Goal: Task Accomplishment & Management: Complete application form

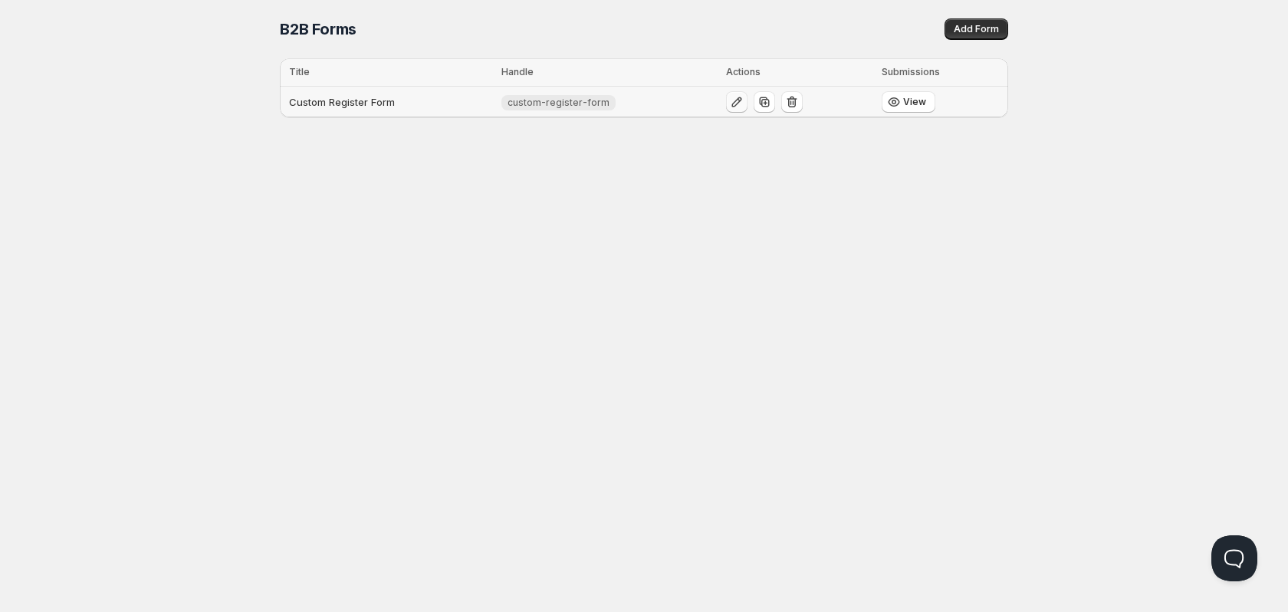
click at [732, 107] on icon "button" at bounding box center [736, 101] width 15 height 15
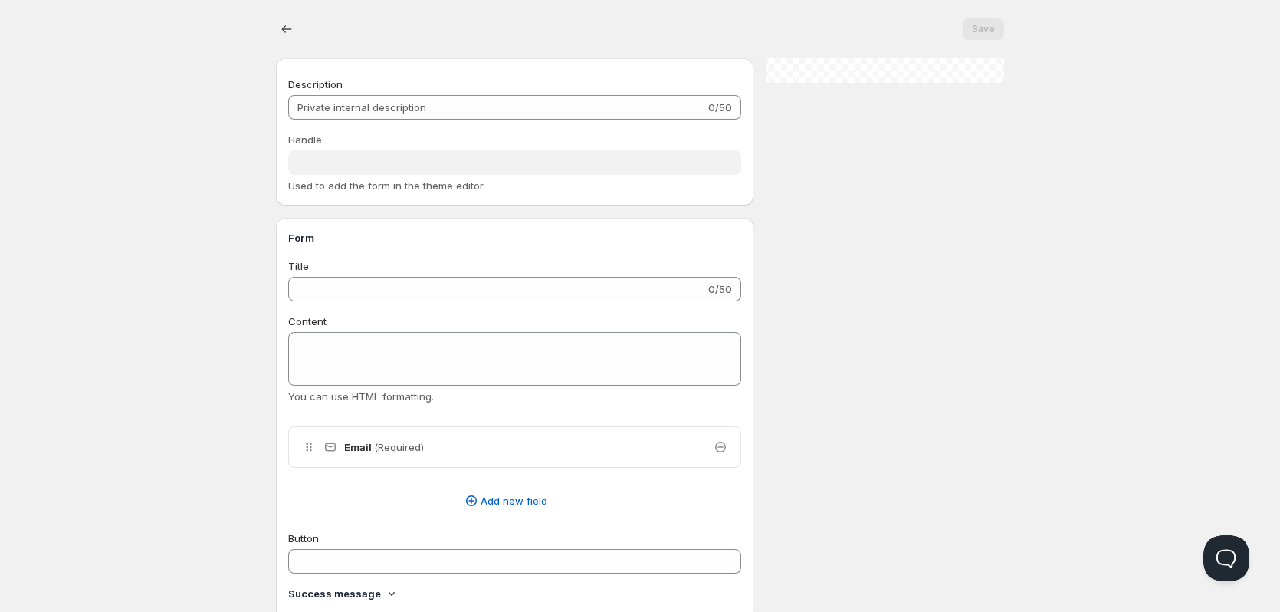
type input "Custom Register Form"
type input "custom-register-form"
type input "Register"
type input "Submit"
radio input "true"
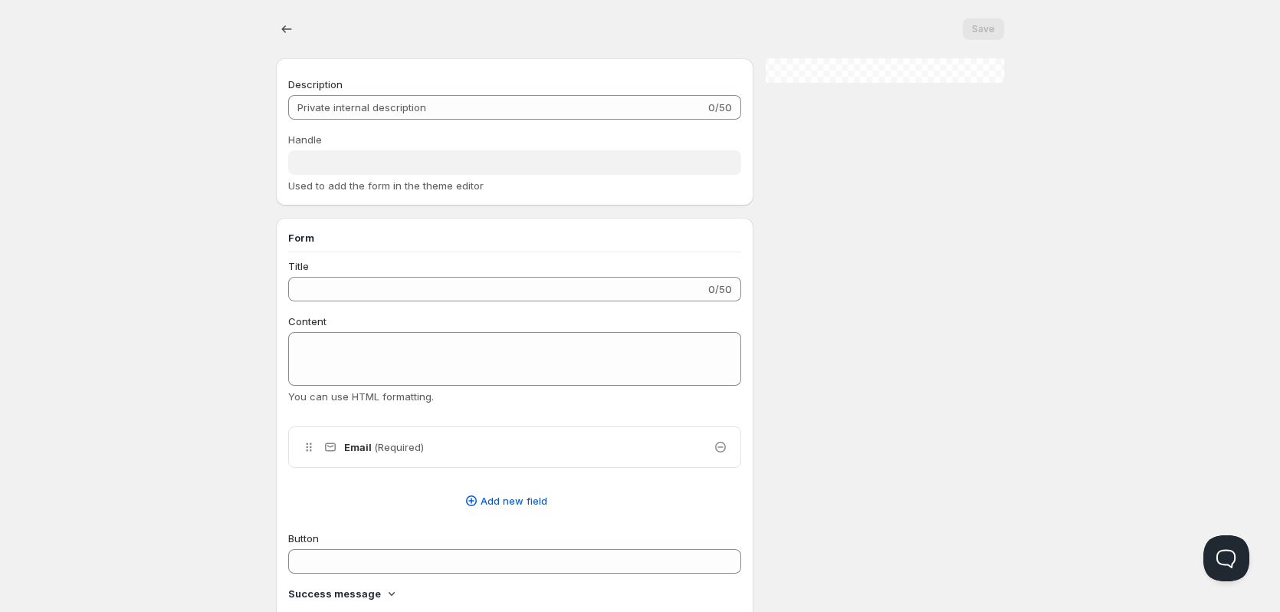
checkbox input "true"
